Goal: Go to known website: Access a specific website the user already knows

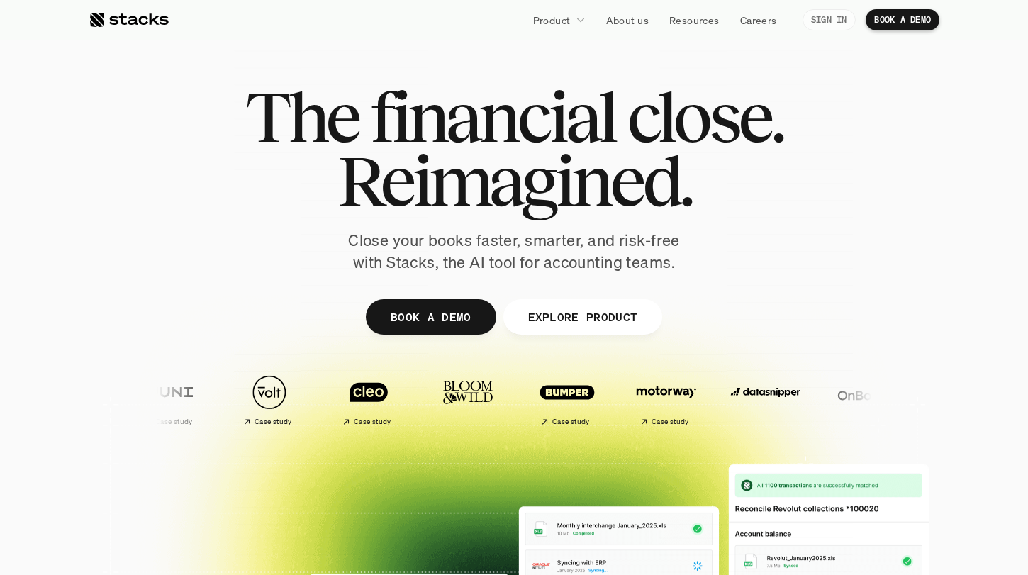
click at [813, 23] on p "SIGN IN" at bounding box center [829, 20] width 36 height 10
click at [813, 19] on p "SIGN IN" at bounding box center [829, 20] width 36 height 10
